Goal: Task Accomplishment & Management: Manage account settings

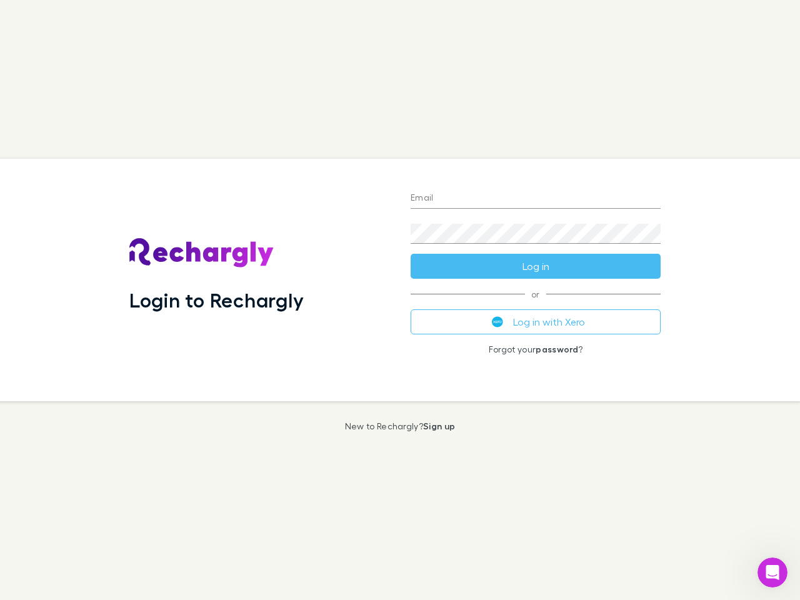
click at [400, 300] on div "Login to Rechargly" at bounding box center [259, 280] width 281 height 242
click at [535, 199] on input "Email" at bounding box center [535, 199] width 250 height 20
click at [400, 300] on div "Login to Rechargly" at bounding box center [259, 280] width 281 height 242
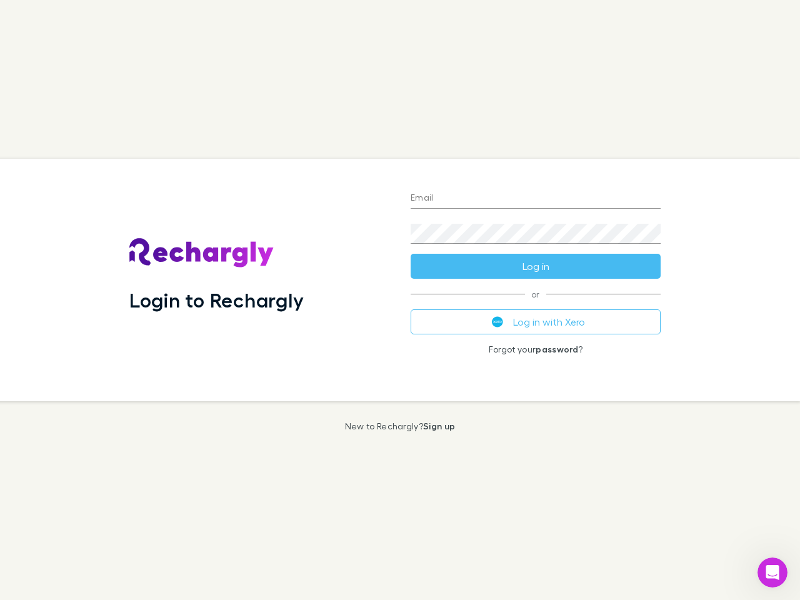
click at [535, 199] on input "Email" at bounding box center [535, 199] width 250 height 20
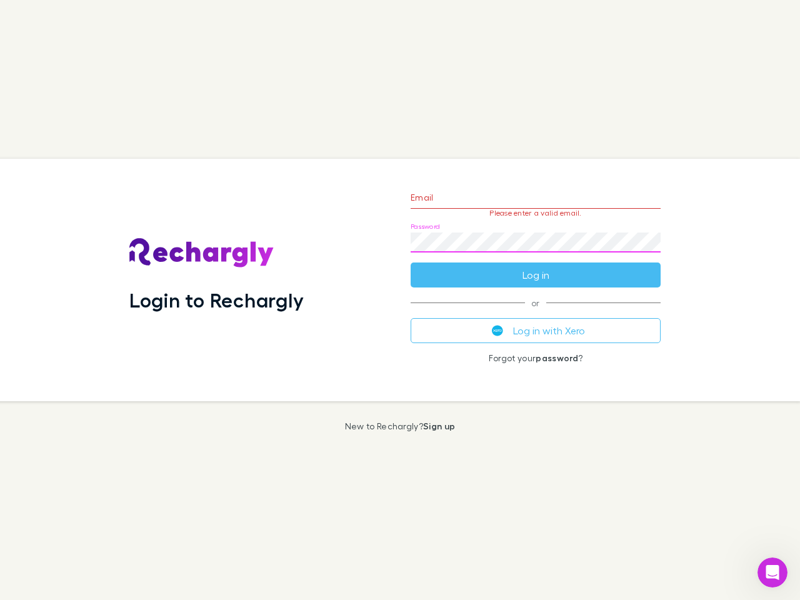
click at [535, 266] on form "Email Please enter a valid email. Password Log in" at bounding box center [535, 233] width 250 height 109
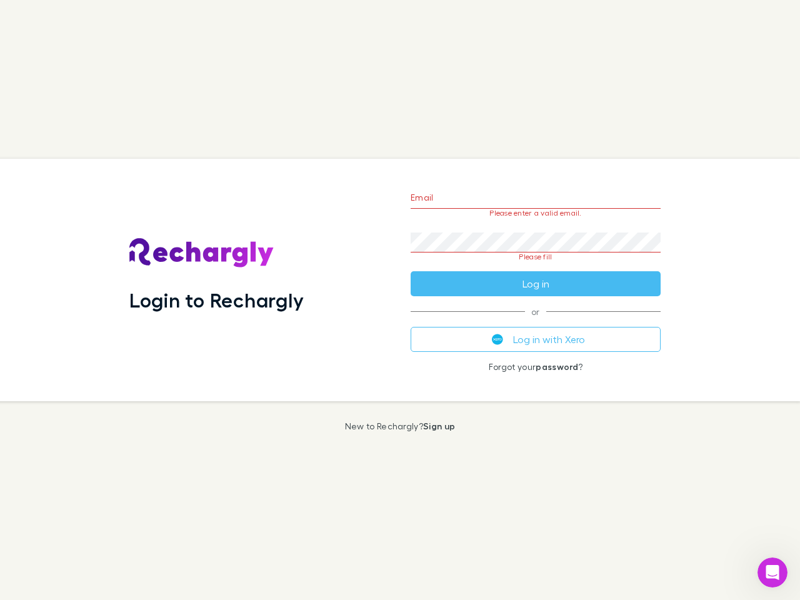
click at [535, 322] on div "Email Please enter a valid email. Password Please fill Log in or Log in with Xe…" at bounding box center [535, 280] width 270 height 242
